Goal: Task Accomplishment & Management: Use online tool/utility

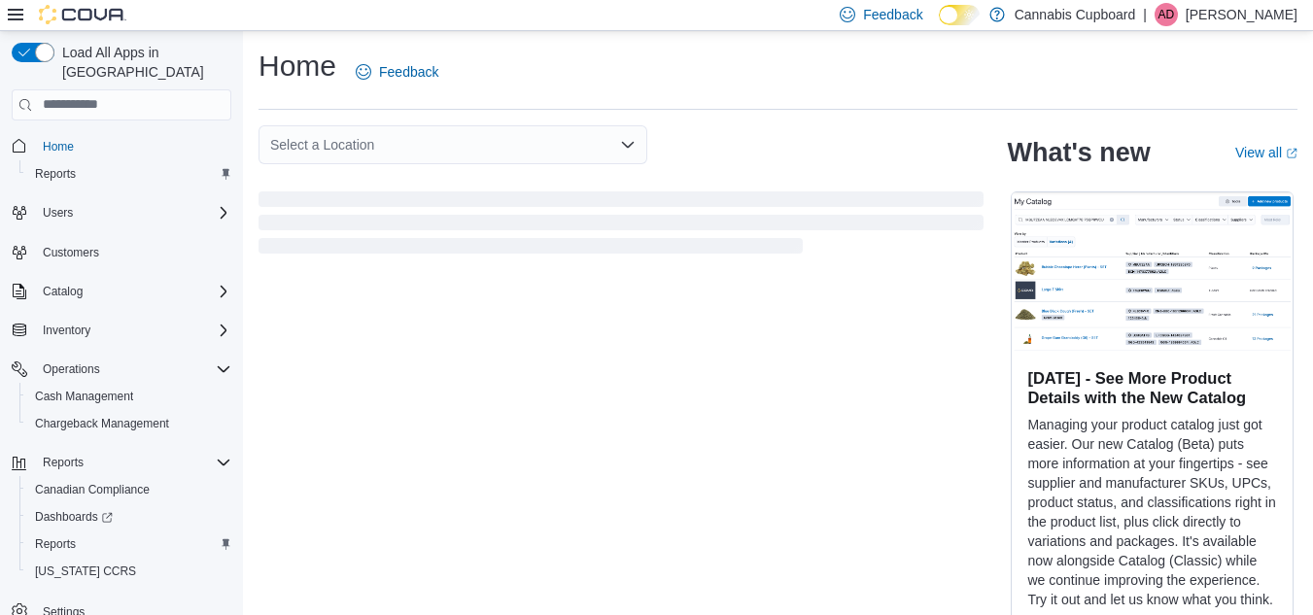
click at [352, 154] on div "Select a Location" at bounding box center [453, 144] width 389 height 39
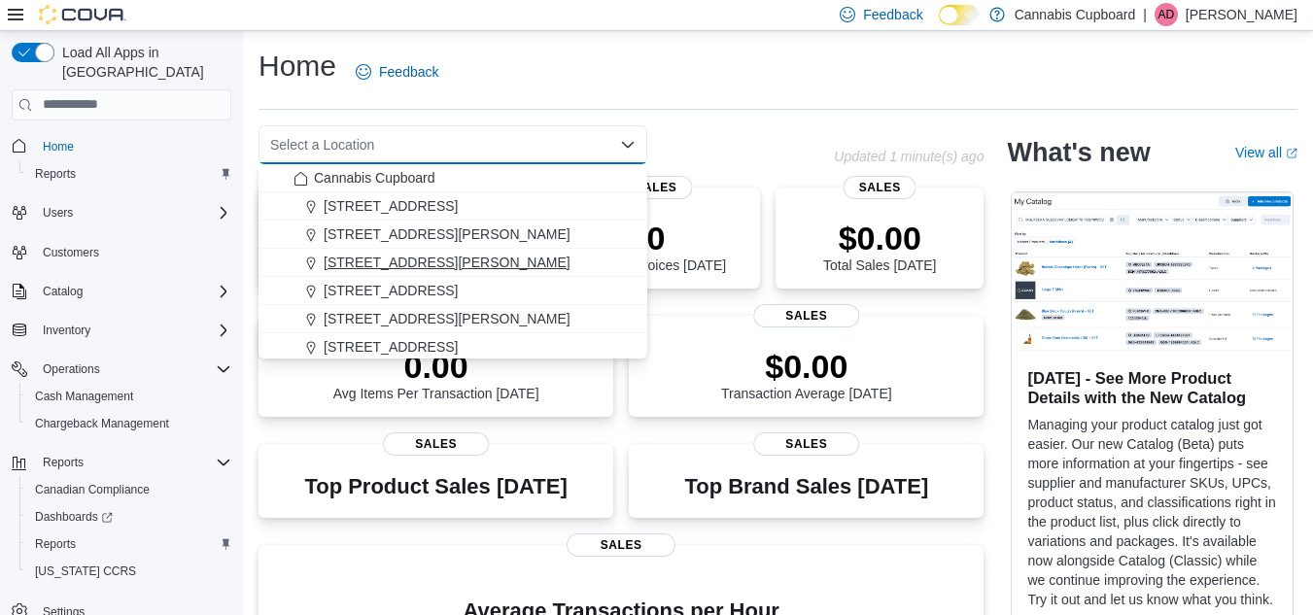
click at [353, 255] on span "[STREET_ADDRESS][PERSON_NAME]" at bounding box center [447, 262] width 247 height 19
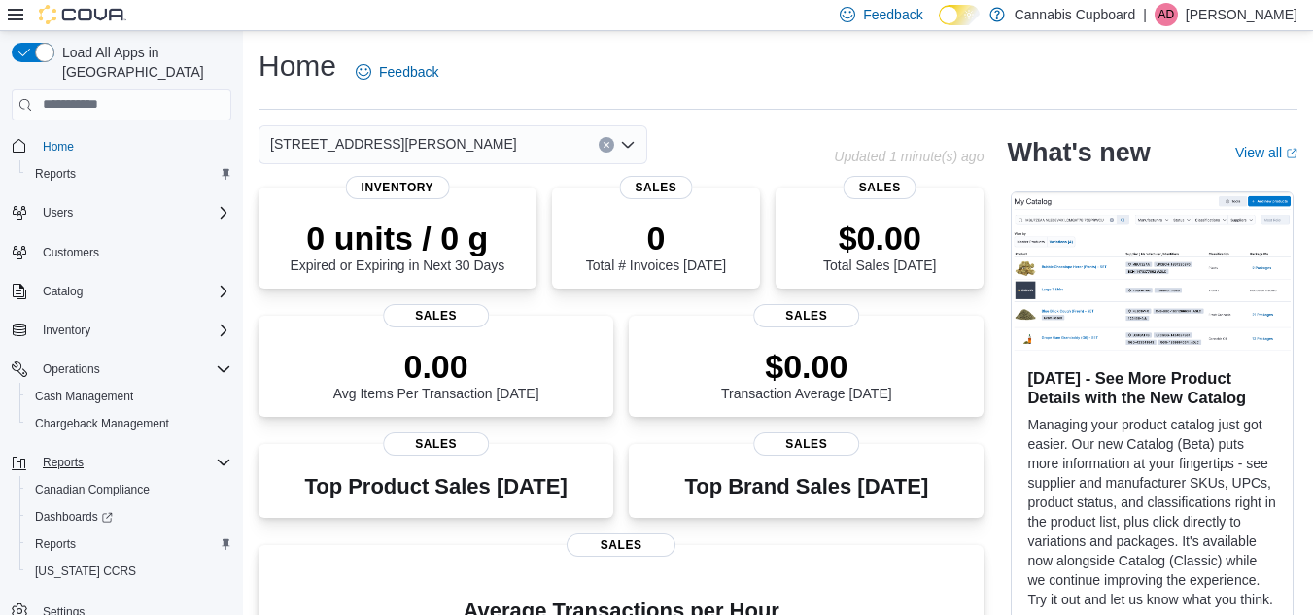
click at [223, 455] on icon "Complex example" at bounding box center [224, 463] width 16 height 16
click at [55, 496] on span "Settings" at bounding box center [64, 504] width 42 height 16
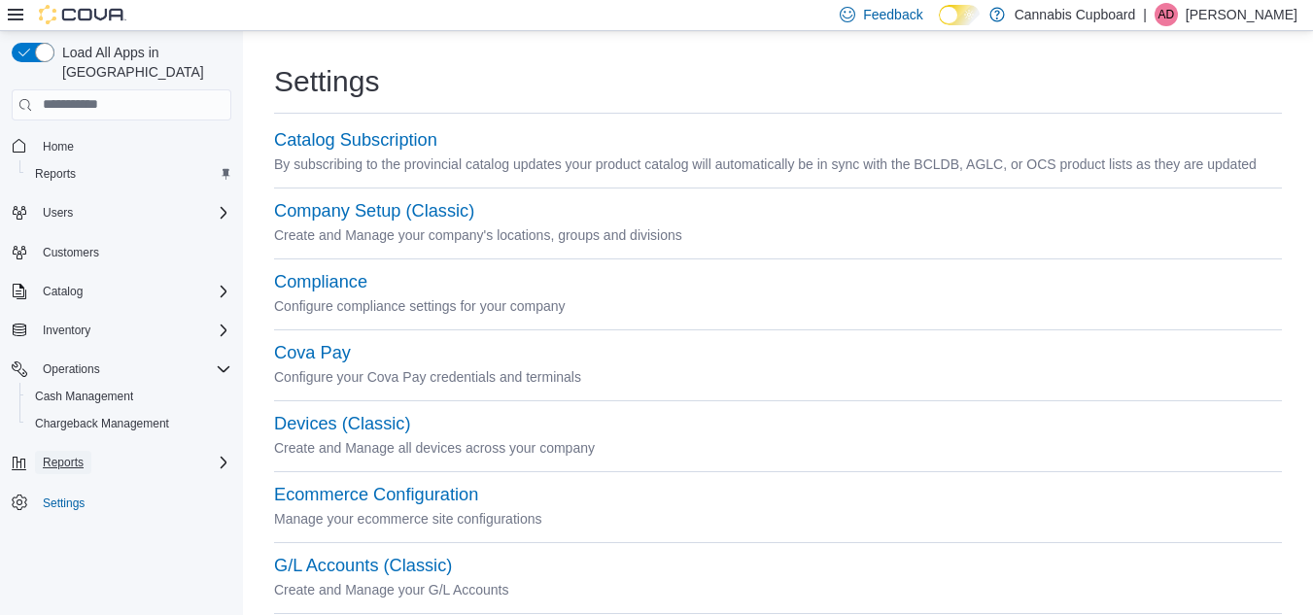
click at [54, 455] on span "Reports" at bounding box center [63, 463] width 41 height 16
click at [66, 537] on span "Reports" at bounding box center [55, 545] width 41 height 16
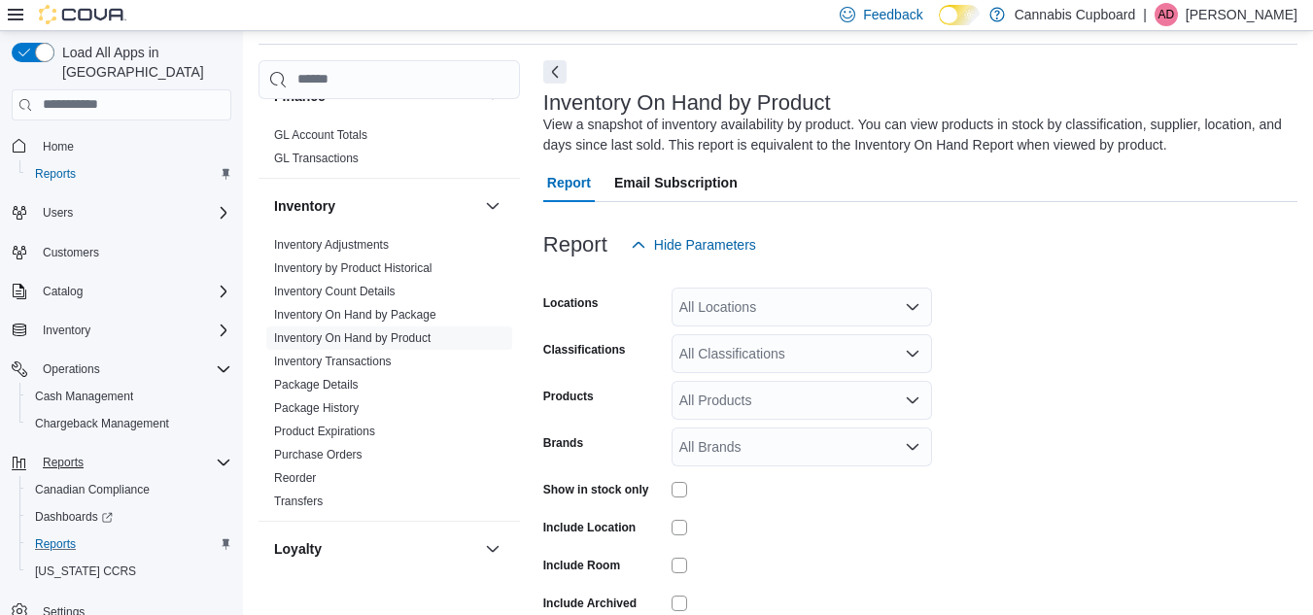
scroll to position [791, 0]
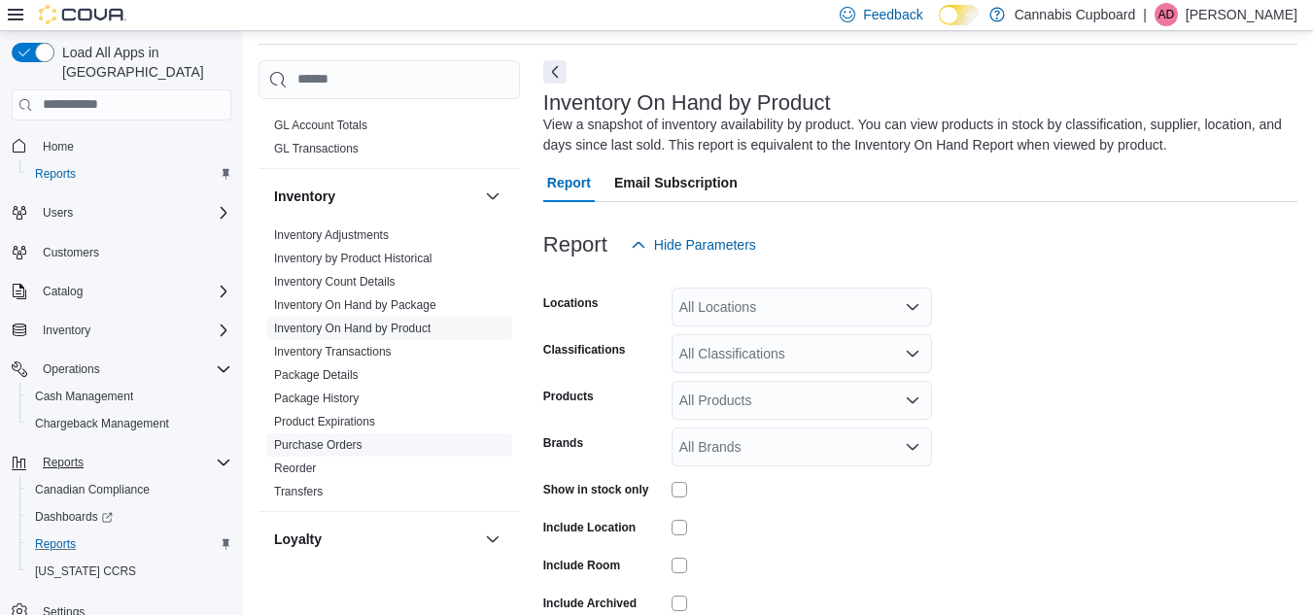
click at [343, 438] on link "Purchase Orders" at bounding box center [318, 445] width 88 height 14
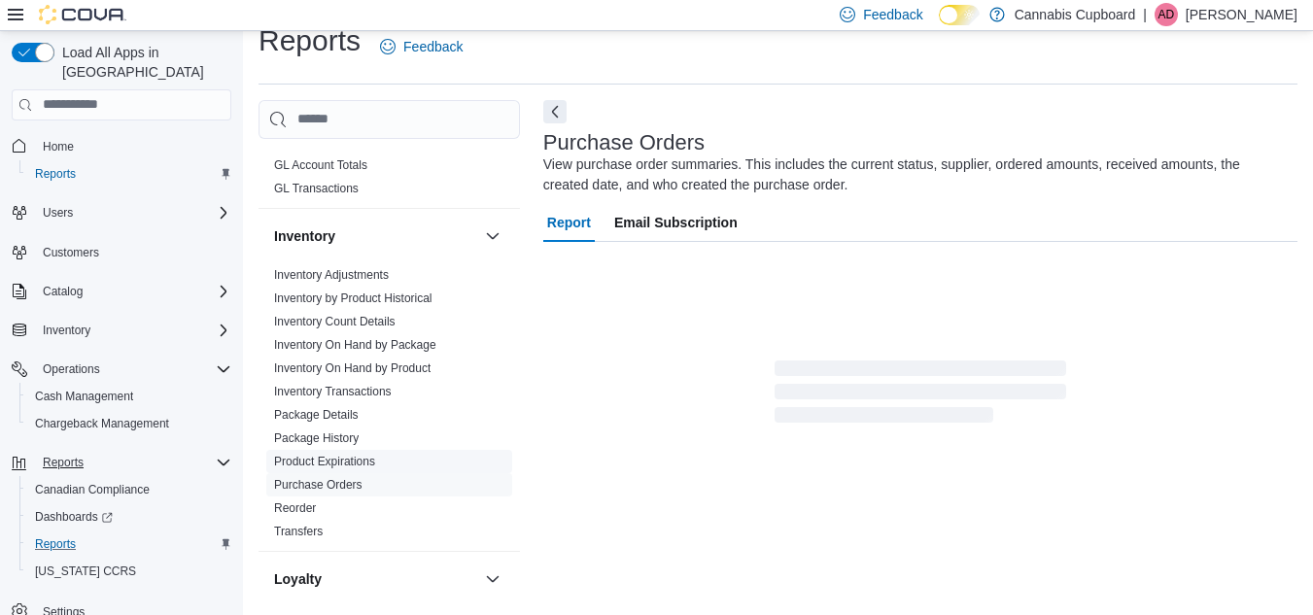
scroll to position [65, 0]
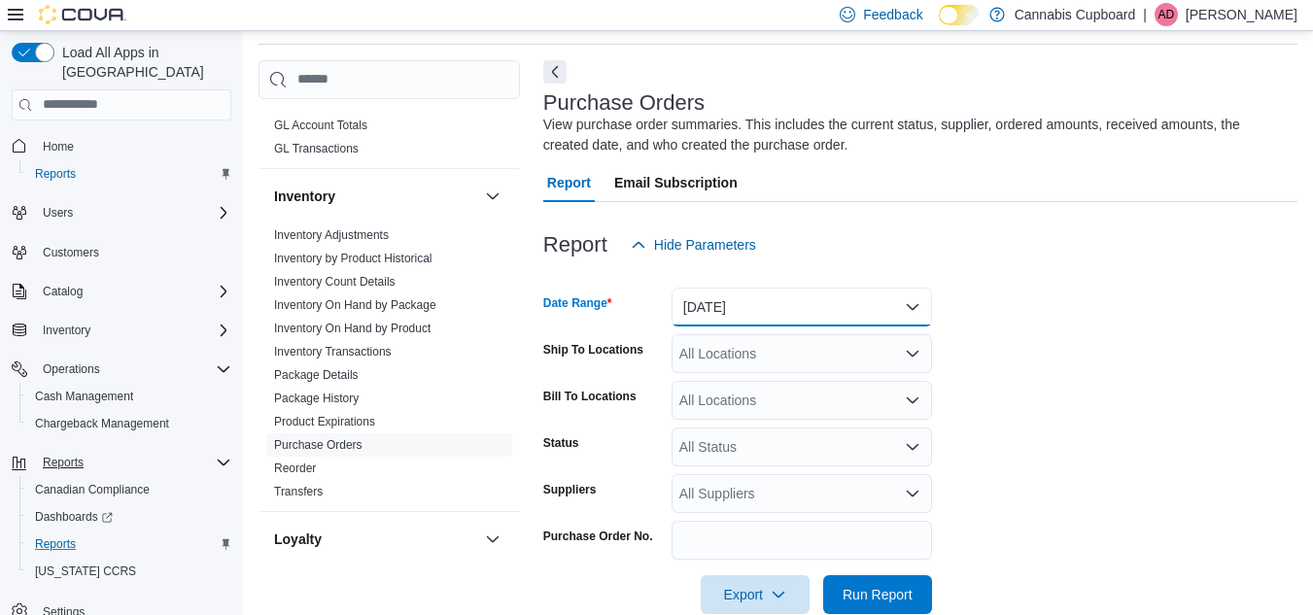
click at [781, 302] on button "[DATE]" at bounding box center [802, 307] width 261 height 39
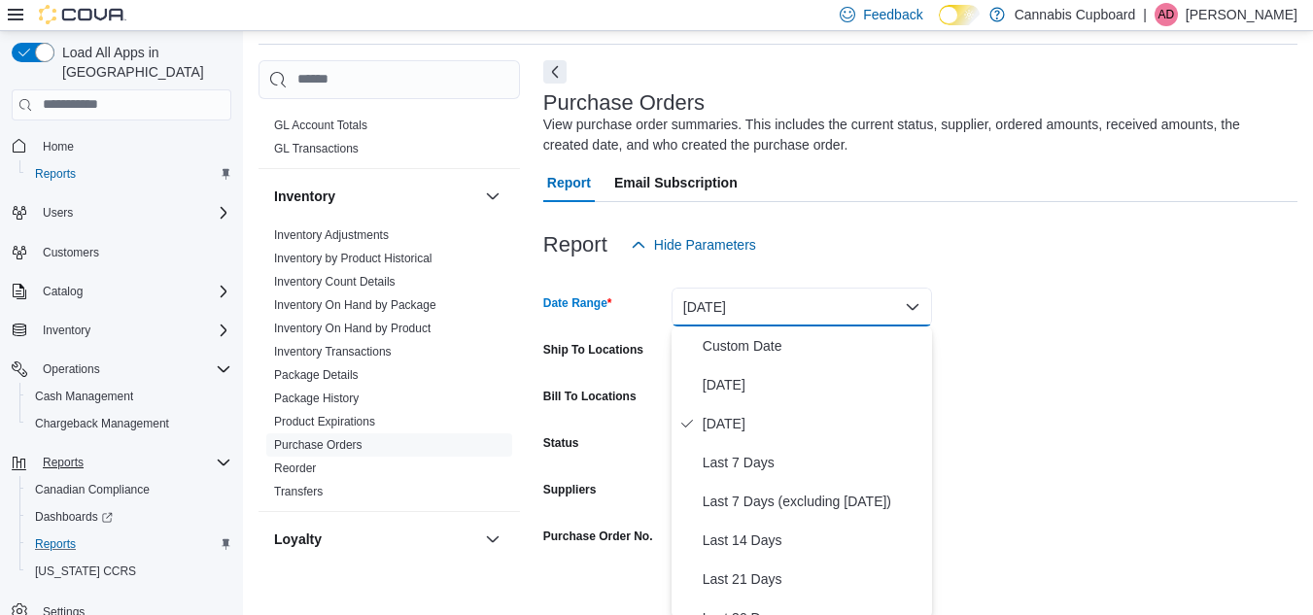
scroll to position [68, 0]
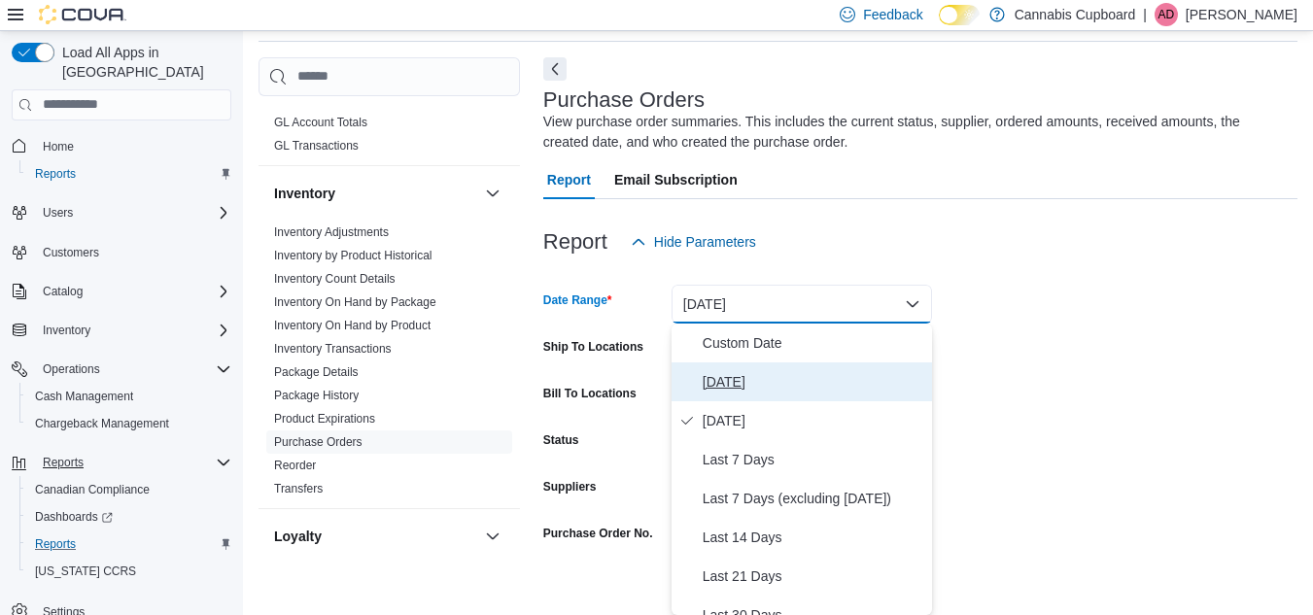
click at [755, 379] on span "Today" at bounding box center [814, 381] width 222 height 23
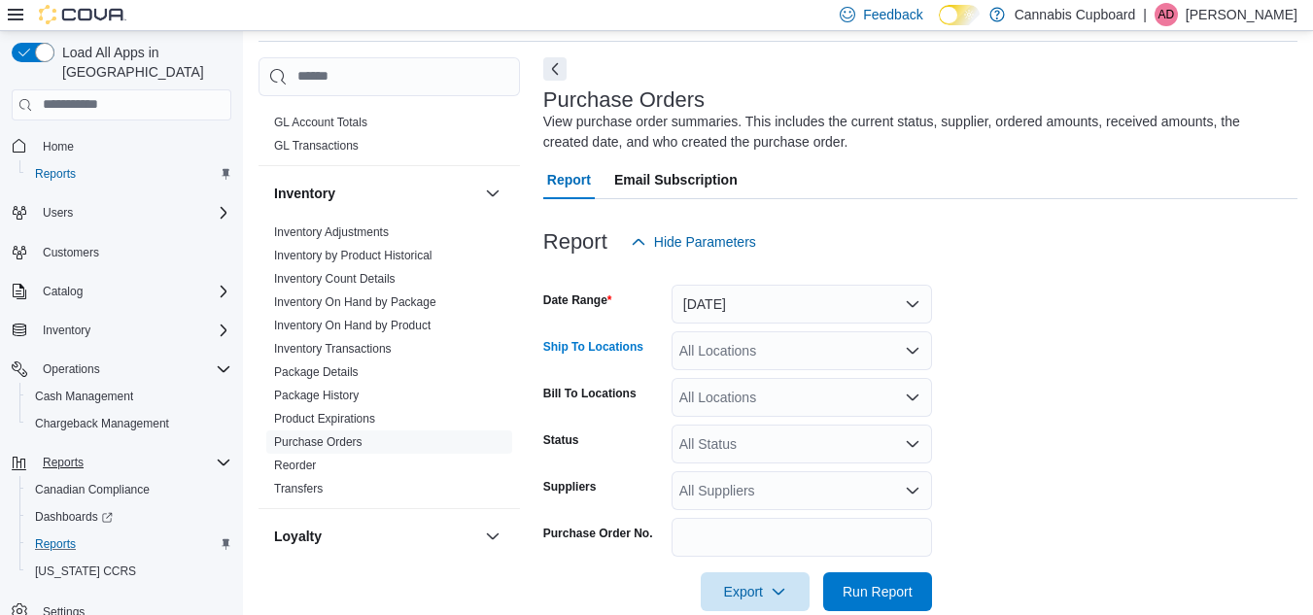
click at [755, 357] on div "All Locations" at bounding box center [802, 351] width 261 height 39
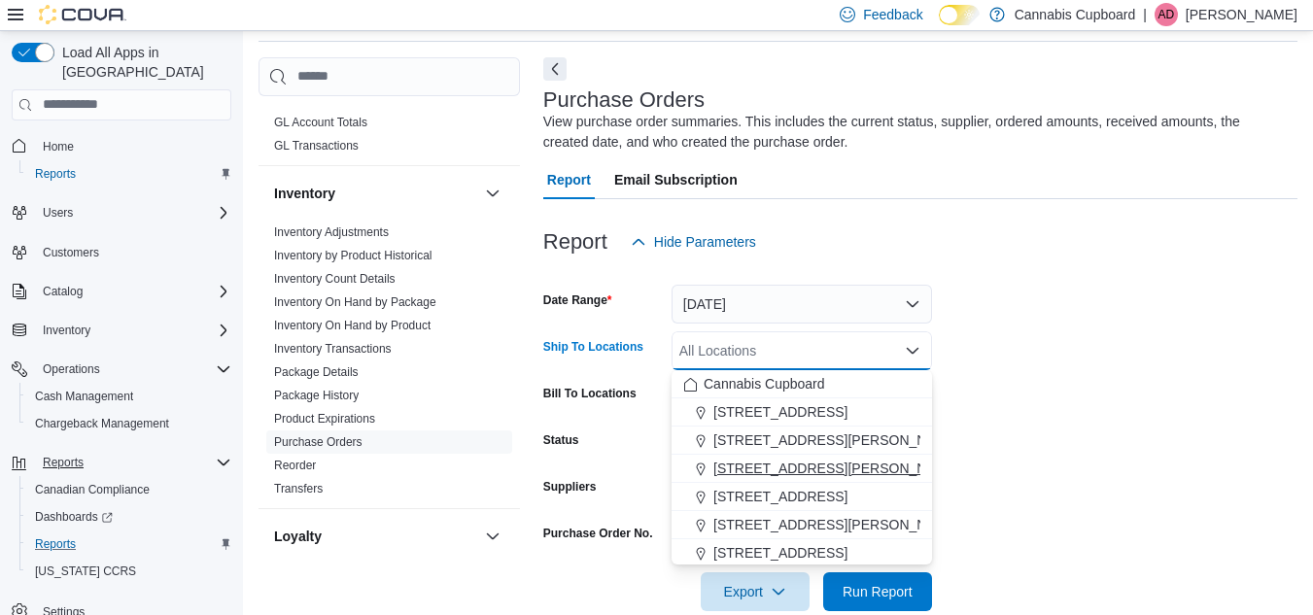
click at [793, 472] on span "[STREET_ADDRESS][PERSON_NAME]" at bounding box center [837, 468] width 247 height 19
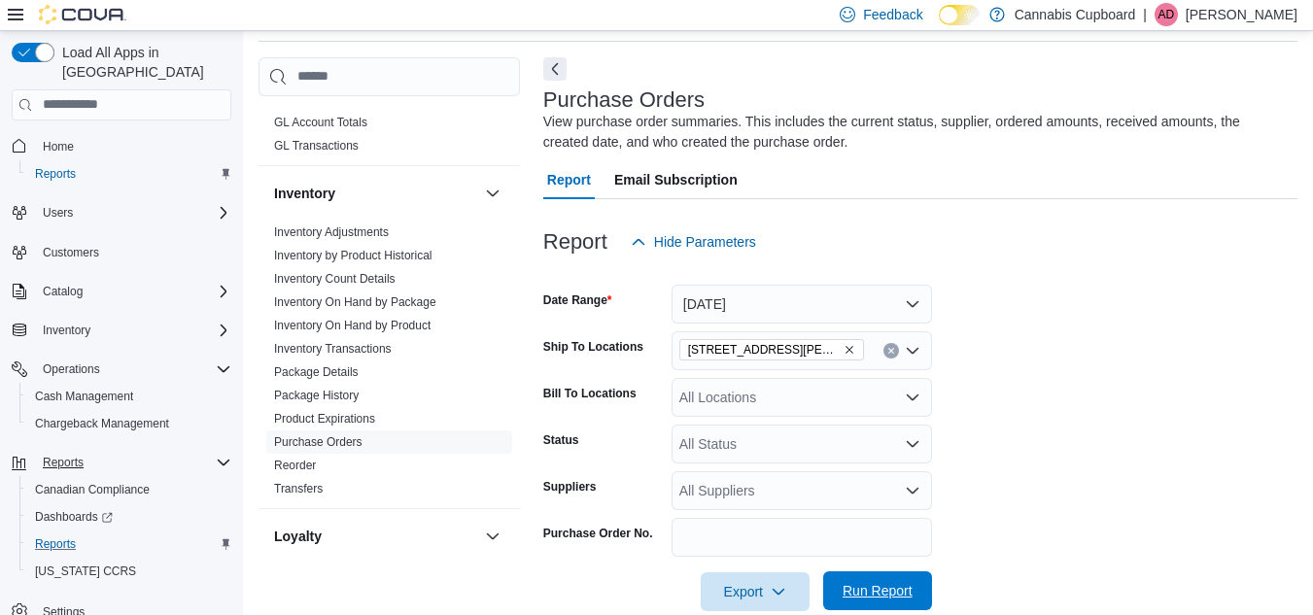
click at [857, 598] on span "Run Report" at bounding box center [878, 590] width 70 height 19
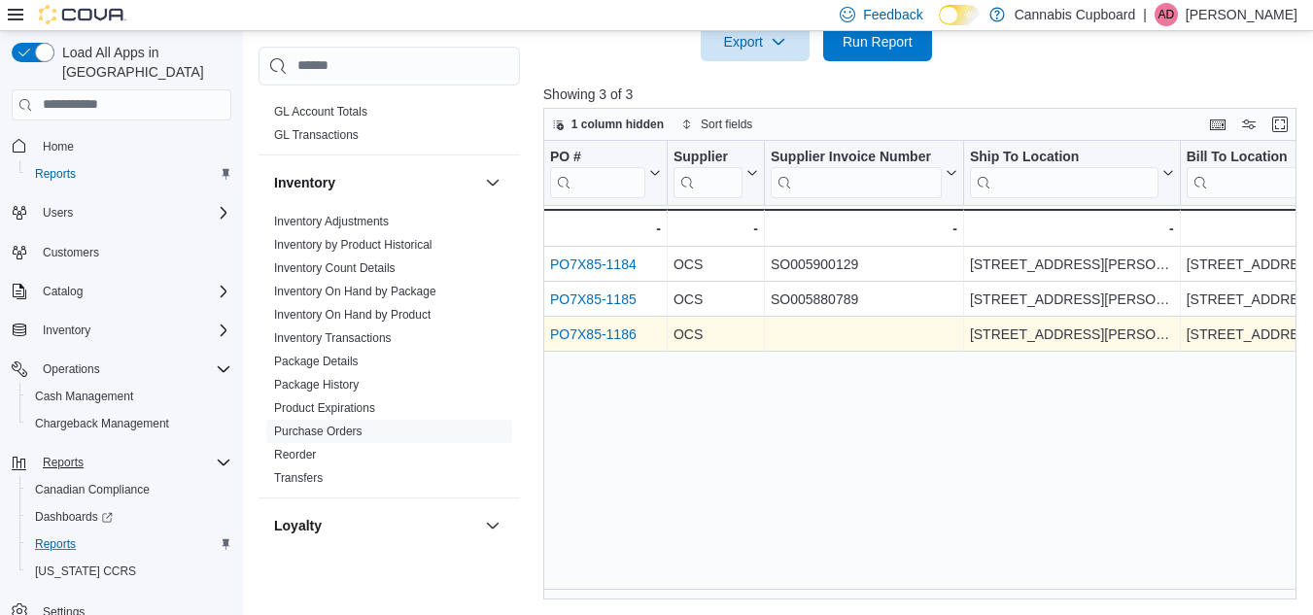
click at [587, 329] on link "PO7X85-1186" at bounding box center [593, 335] width 87 height 16
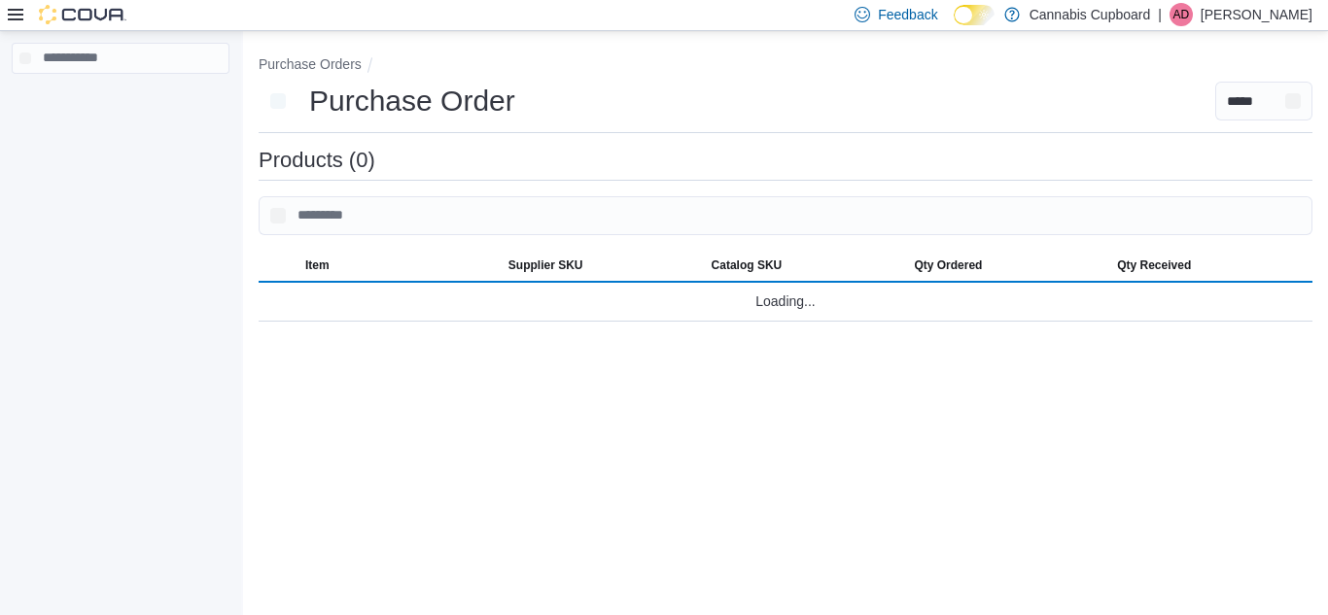
click at [587, 329] on div "**********" at bounding box center [785, 184] width 1085 height 306
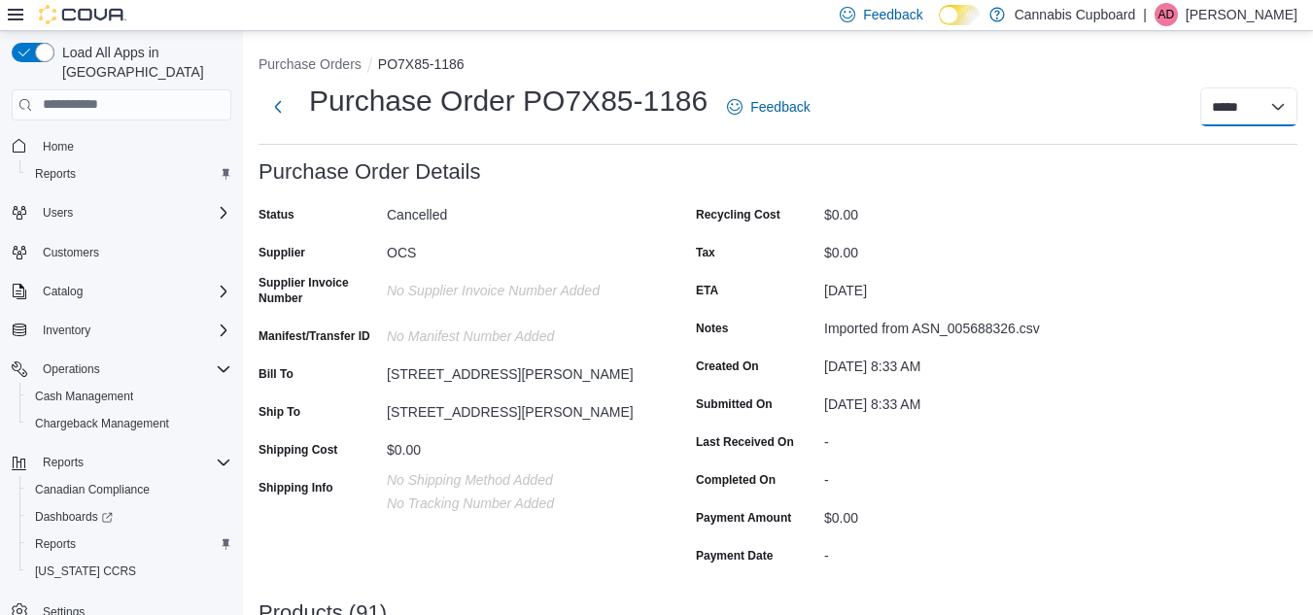
click at [1236, 124] on select "**********" at bounding box center [1249, 106] width 97 height 39
click at [1081, 82] on div "**********" at bounding box center [778, 107] width 1039 height 51
click at [78, 162] on link "Reports" at bounding box center [55, 173] width 56 height 23
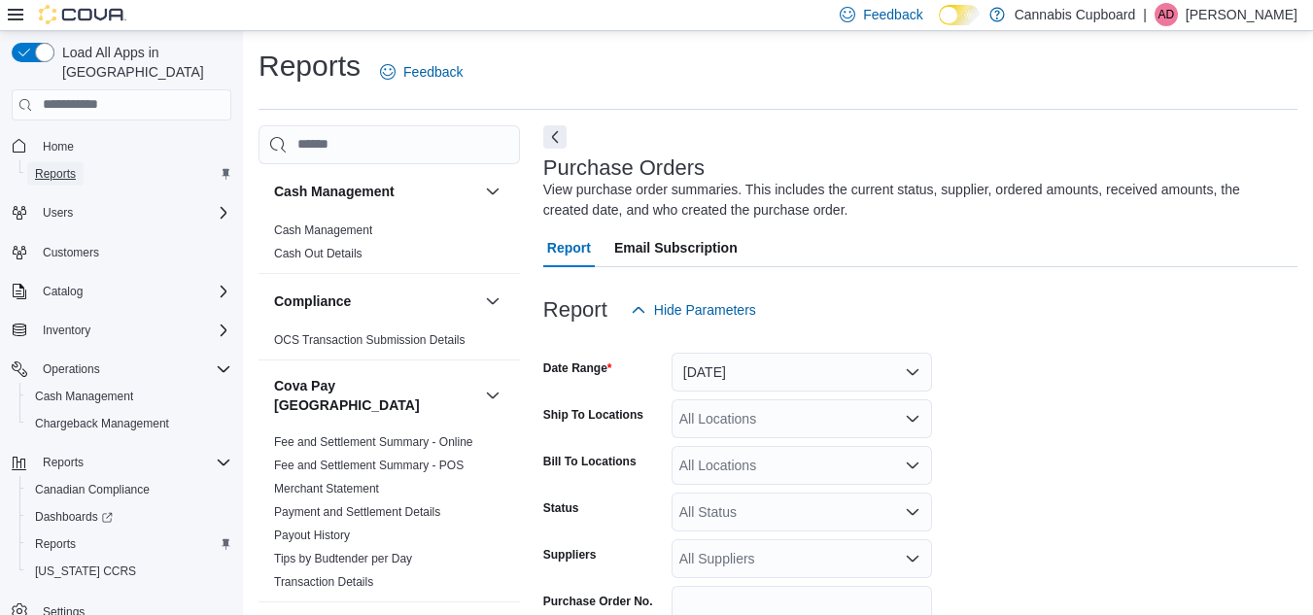
scroll to position [65, 0]
